Goal: Navigation & Orientation: Find specific page/section

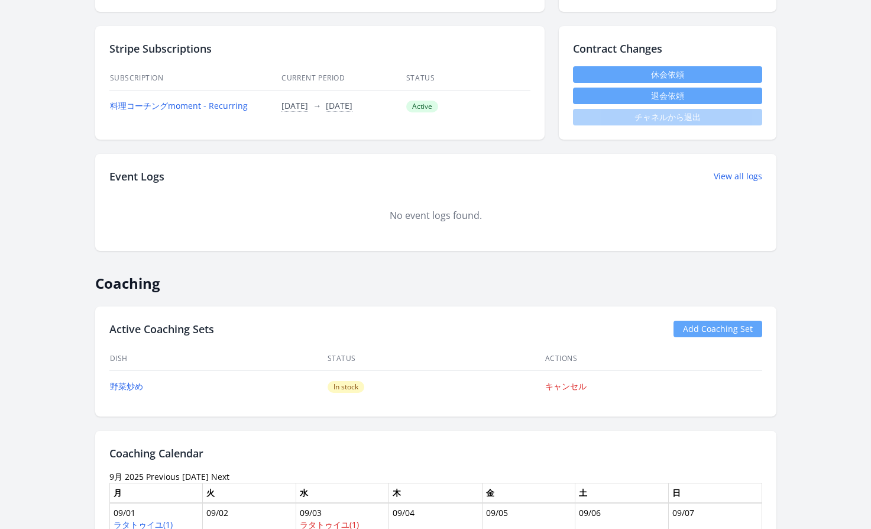
scroll to position [393, 0]
